Goal: Task Accomplishment & Management: Use online tool/utility

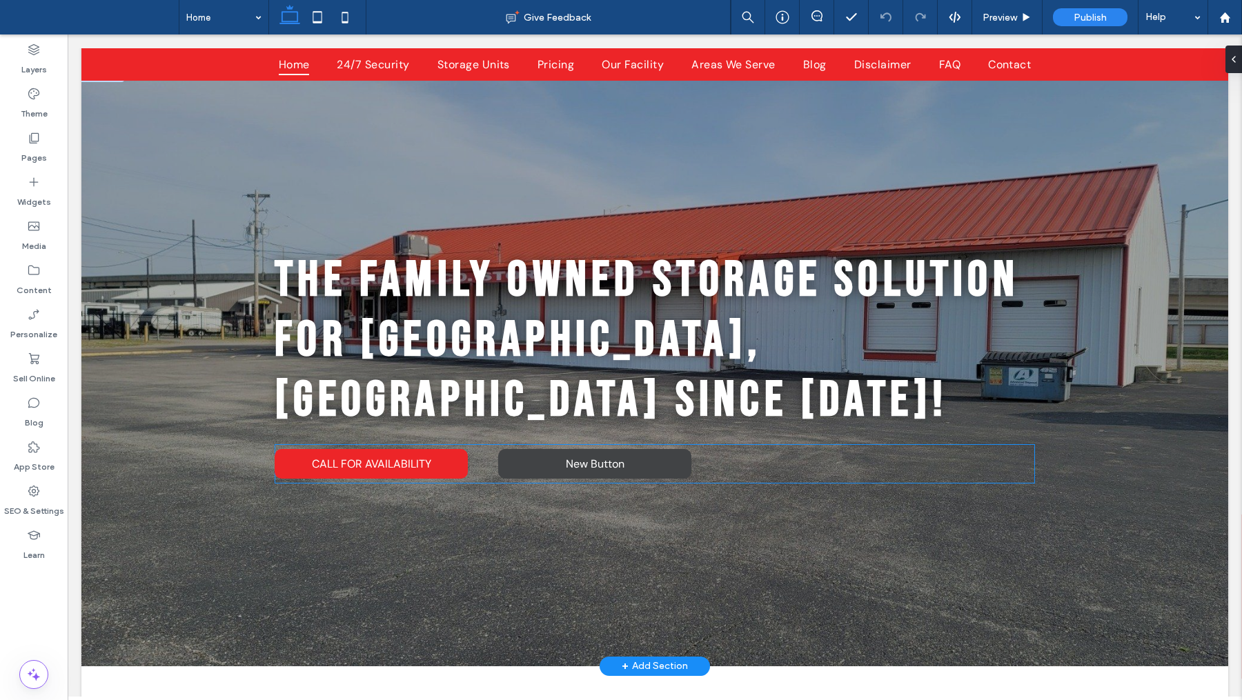
scroll to position [14, 0]
click at [600, 457] on span "New Button" at bounding box center [595, 464] width 59 height 14
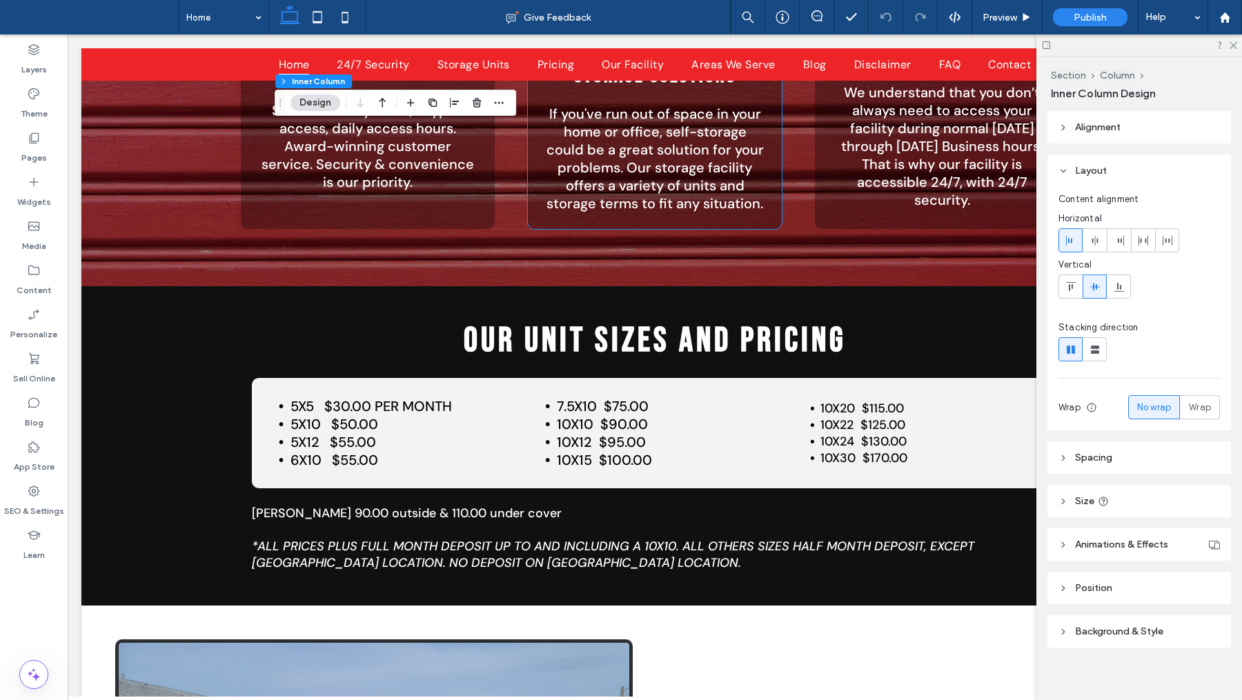
scroll to position [1186, 0]
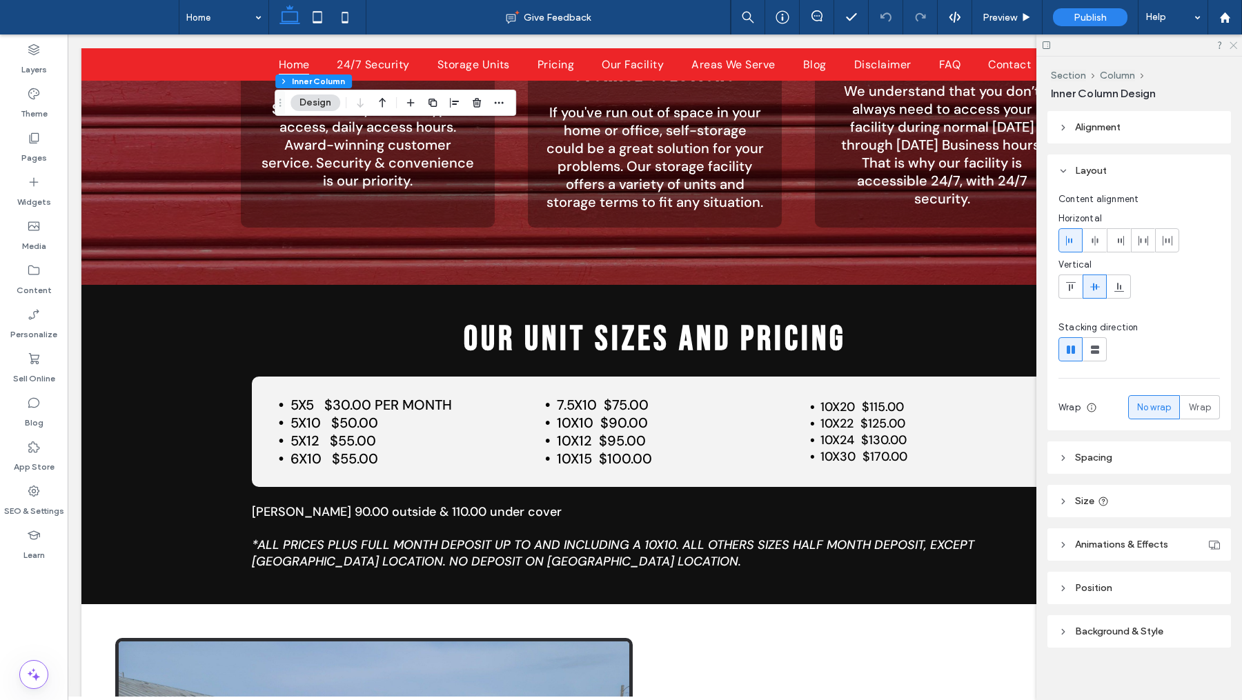
click at [1230, 43] on icon at bounding box center [1232, 44] width 9 height 9
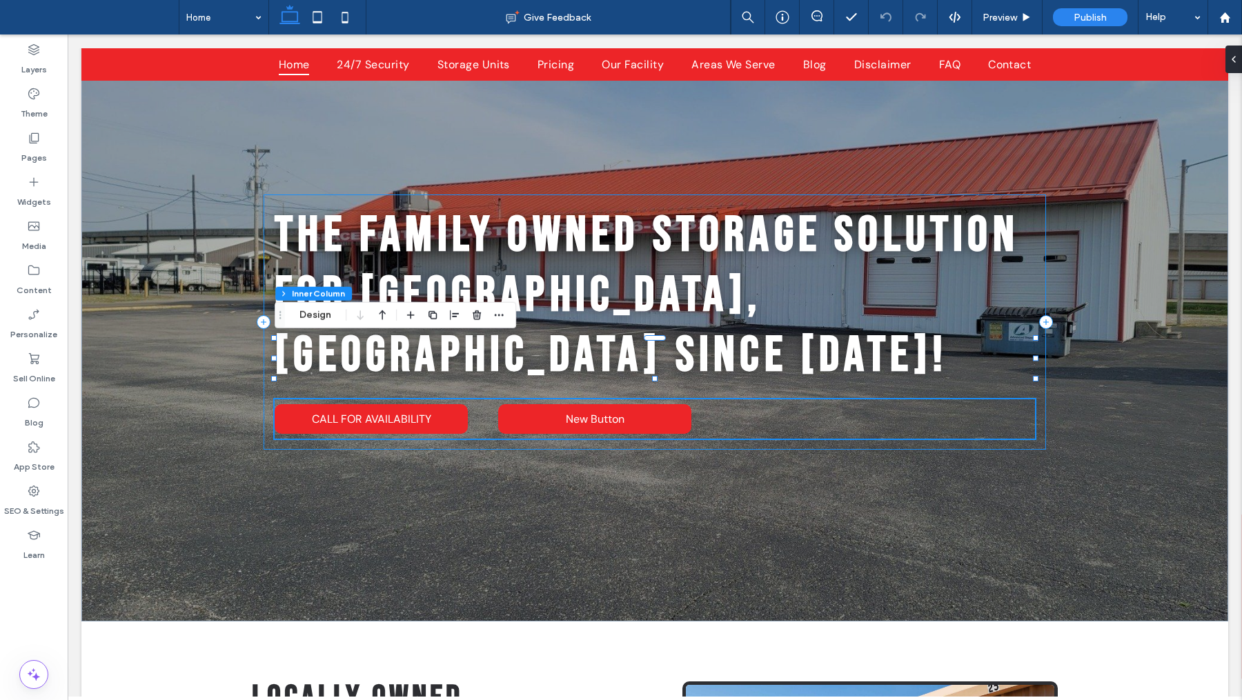
scroll to position [0, 0]
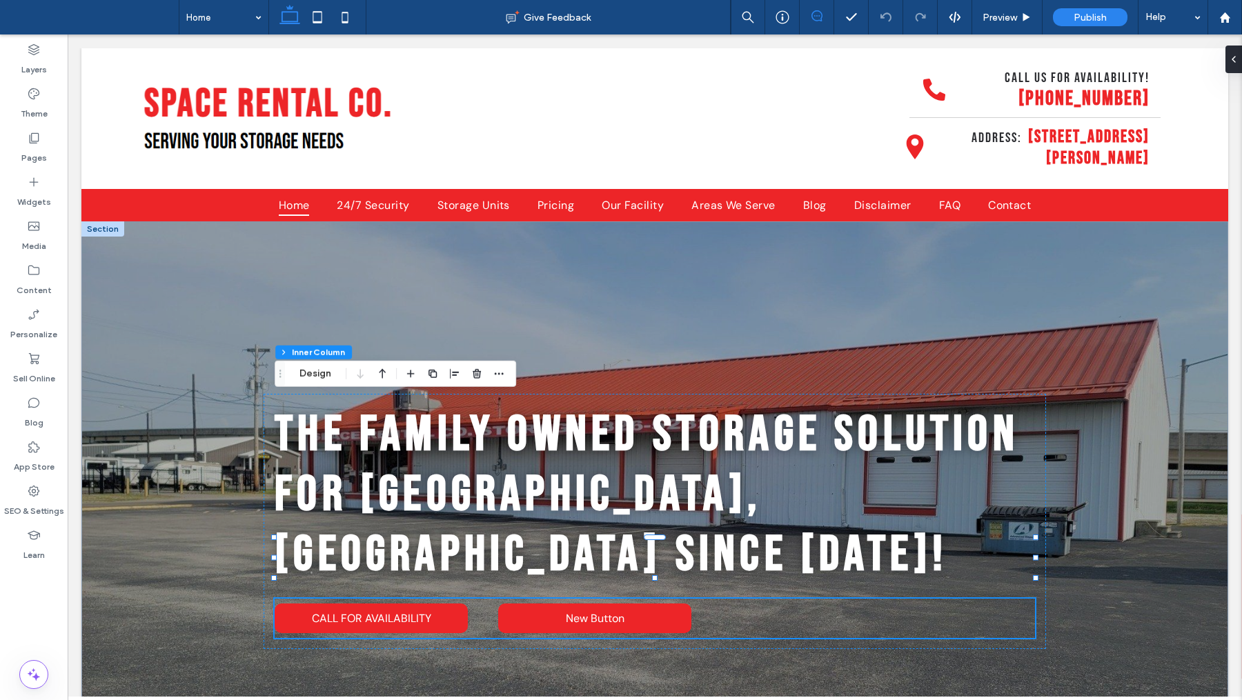
click at [816, 20] on use at bounding box center [817, 15] width 11 height 11
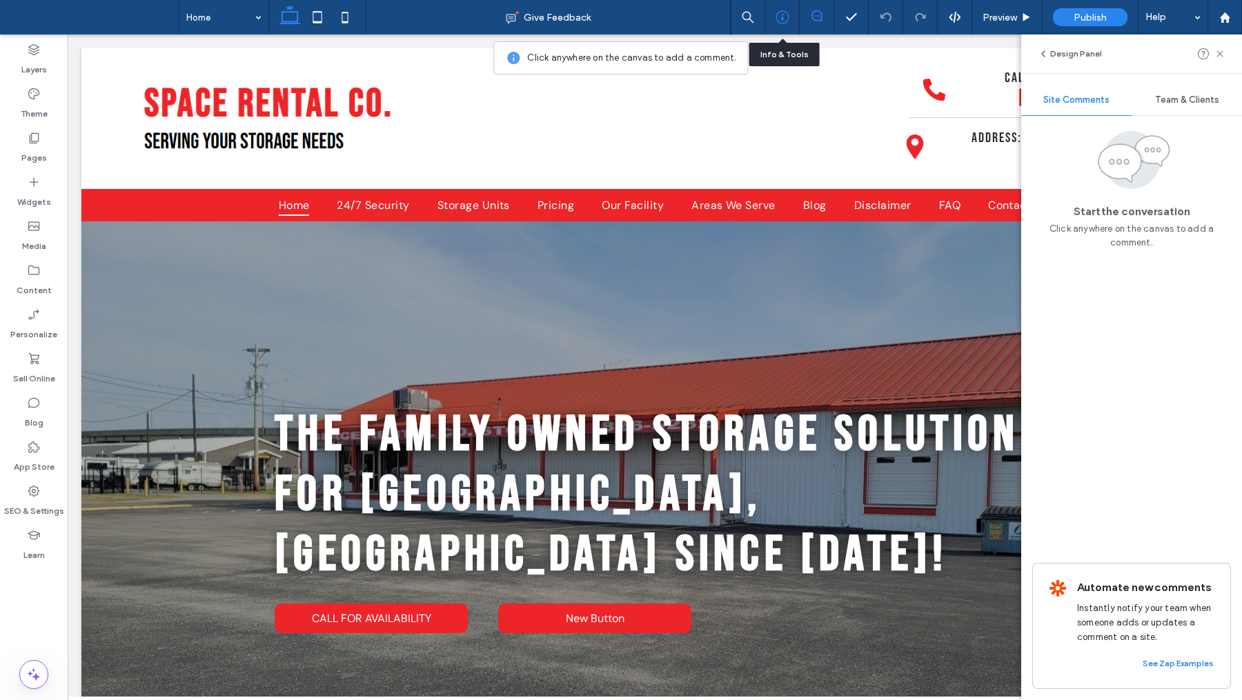
click at [787, 18] on icon at bounding box center [783, 17] width 14 height 14
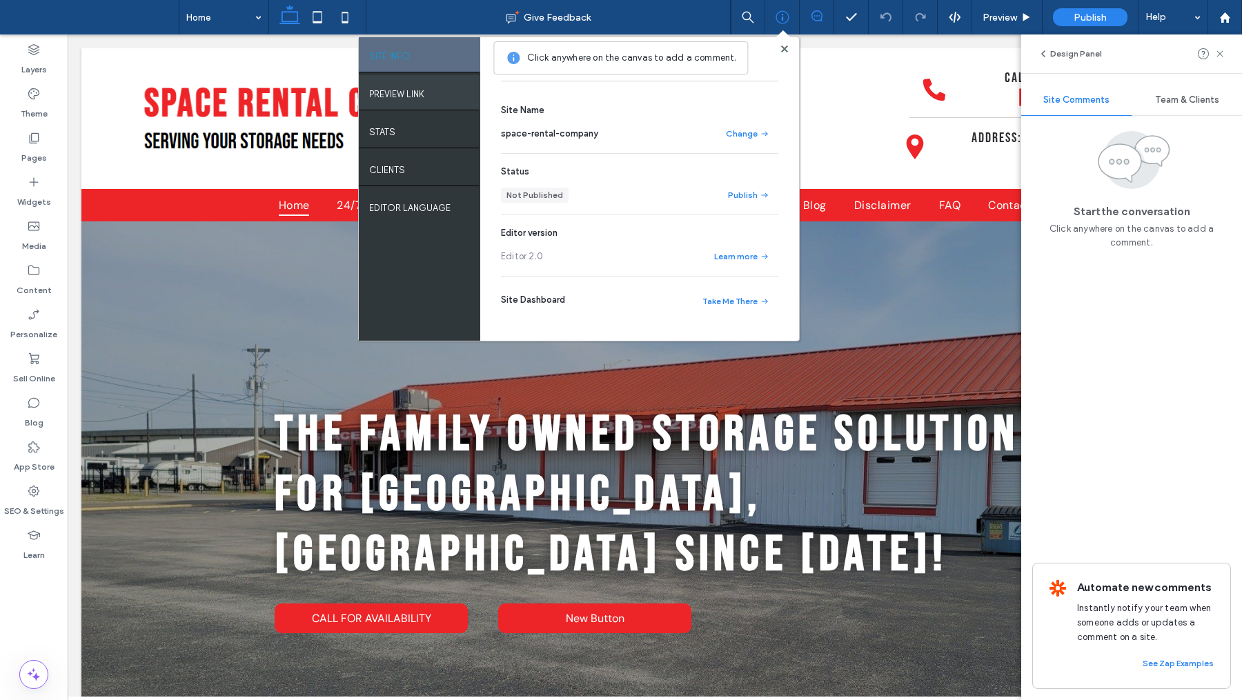
click at [427, 100] on div "PREVIEW LINK" at bounding box center [419, 92] width 121 height 35
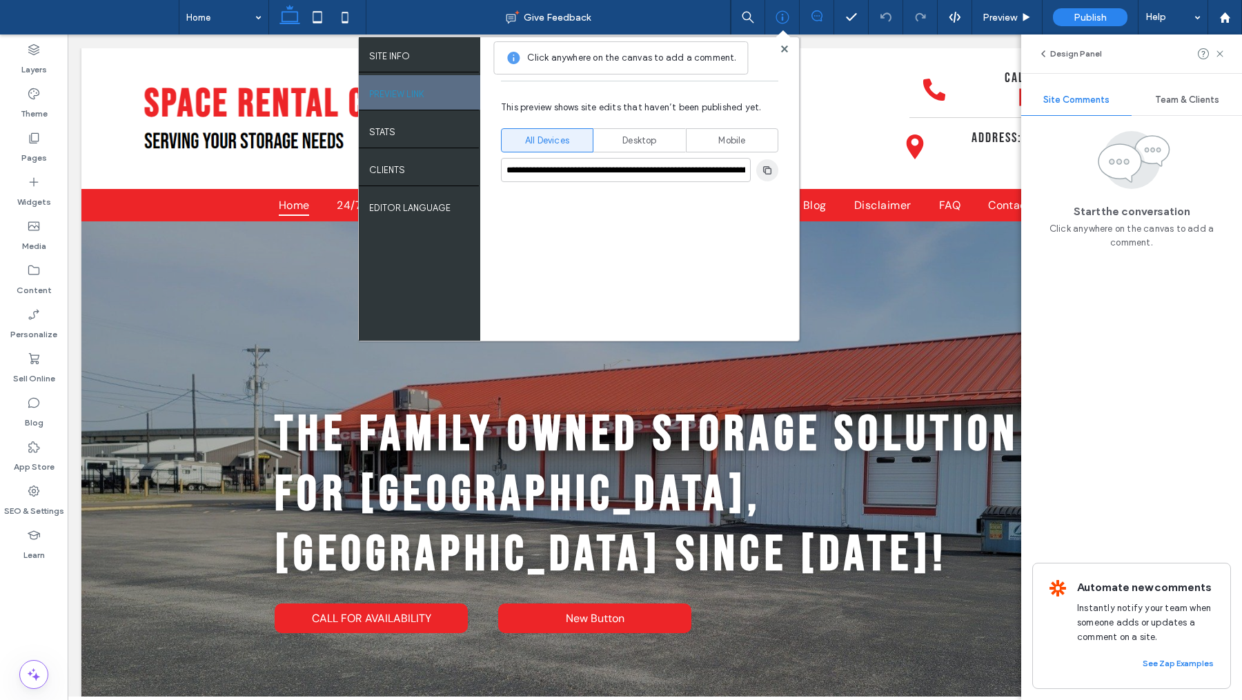
click at [774, 173] on span "button" at bounding box center [767, 170] width 22 height 22
click at [771, 170] on use "button" at bounding box center [767, 170] width 8 height 8
click at [768, 168] on use "button" at bounding box center [767, 170] width 8 height 8
click at [768, 162] on span "button" at bounding box center [767, 170] width 22 height 22
